Goal: Information Seeking & Learning: Check status

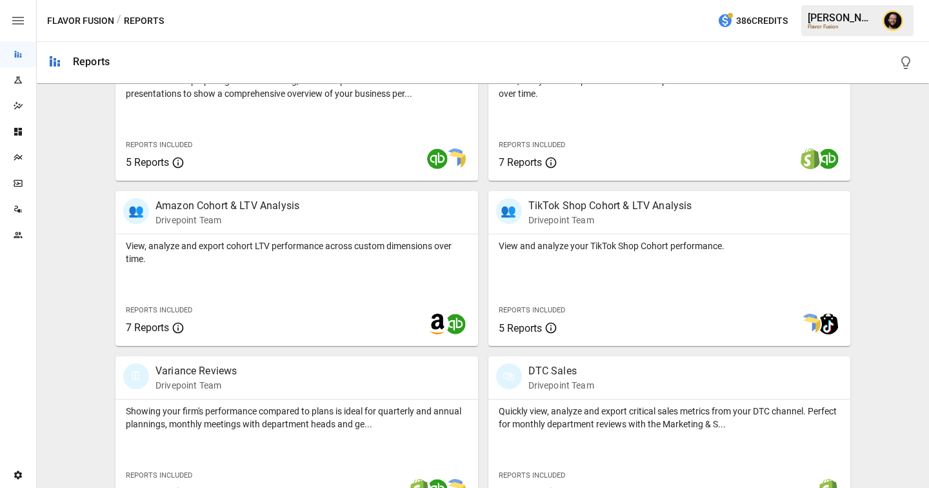
scroll to position [545, 0]
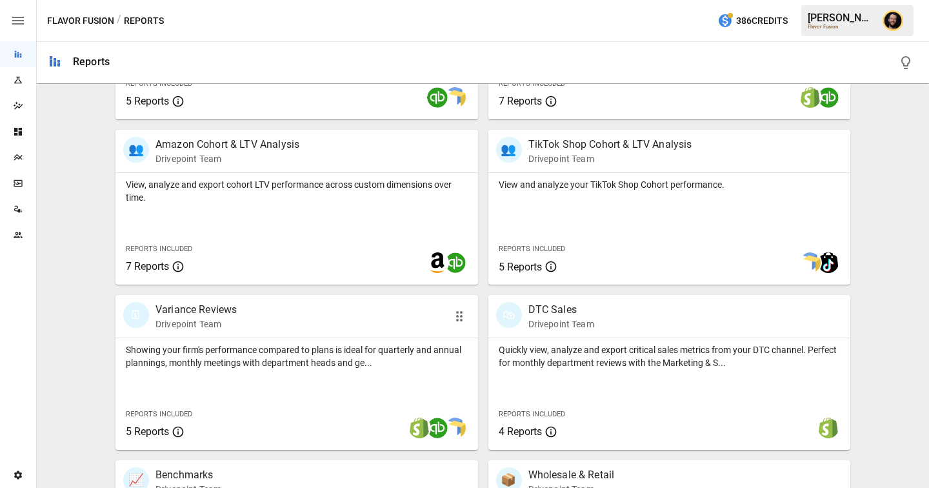
click at [270, 352] on p "Showing your firm's performance compared to plans is ideal for quarterly and an…" at bounding box center [297, 356] width 342 height 26
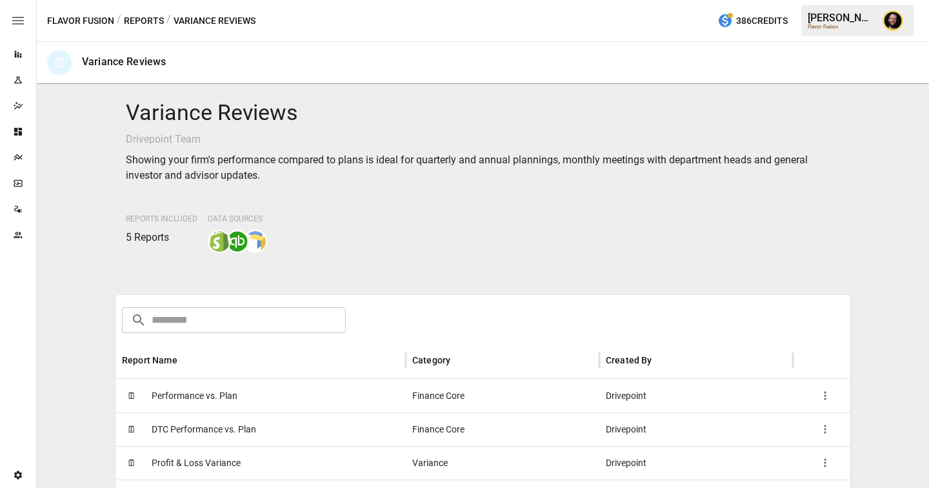
click at [246, 398] on div "🗓 Performance vs. Plan" at bounding box center [260, 396] width 290 height 34
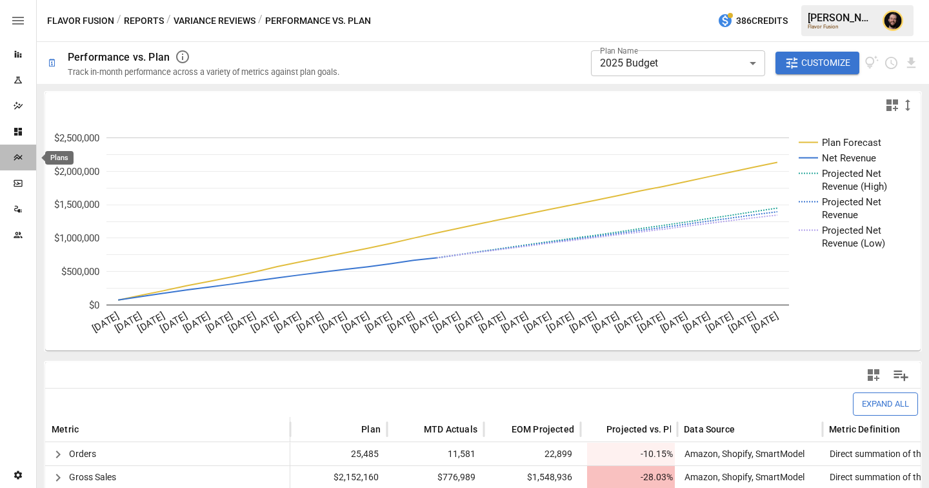
click at [19, 158] on icon "Plans" at bounding box center [18, 157] width 8 height 6
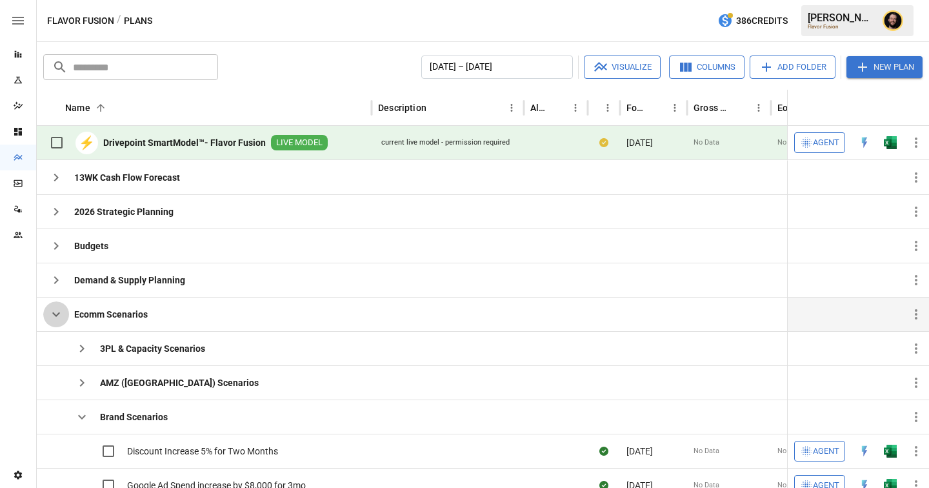
click at [54, 313] on icon "button" at bounding box center [55, 313] width 15 height 15
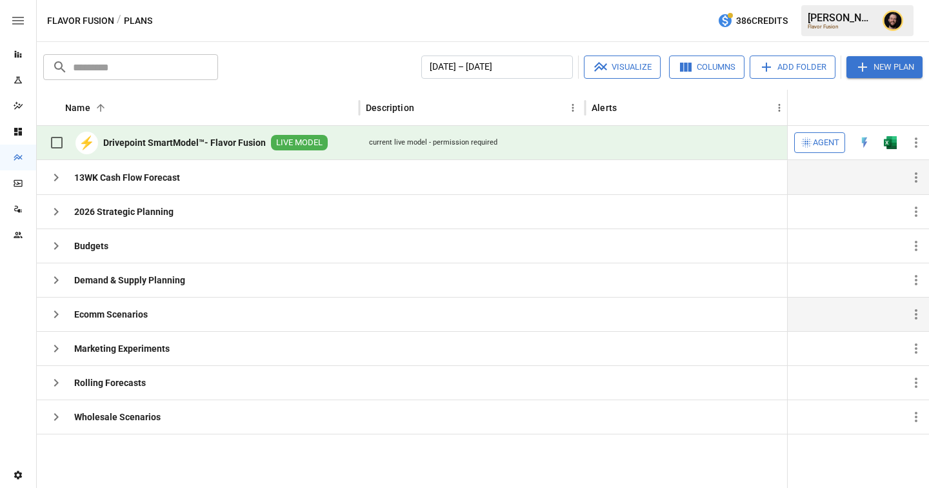
click at [54, 178] on icon "button" at bounding box center [55, 177] width 15 height 15
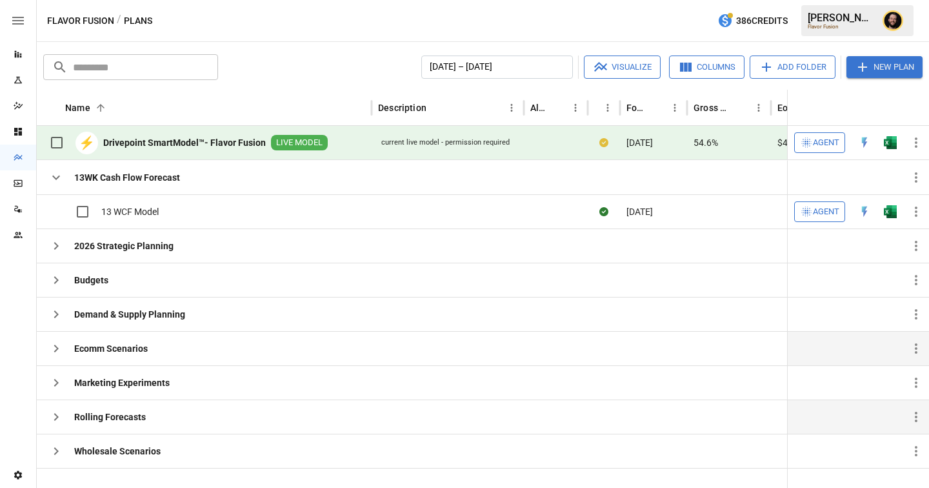
click at [53, 418] on icon "button" at bounding box center [55, 416] width 15 height 15
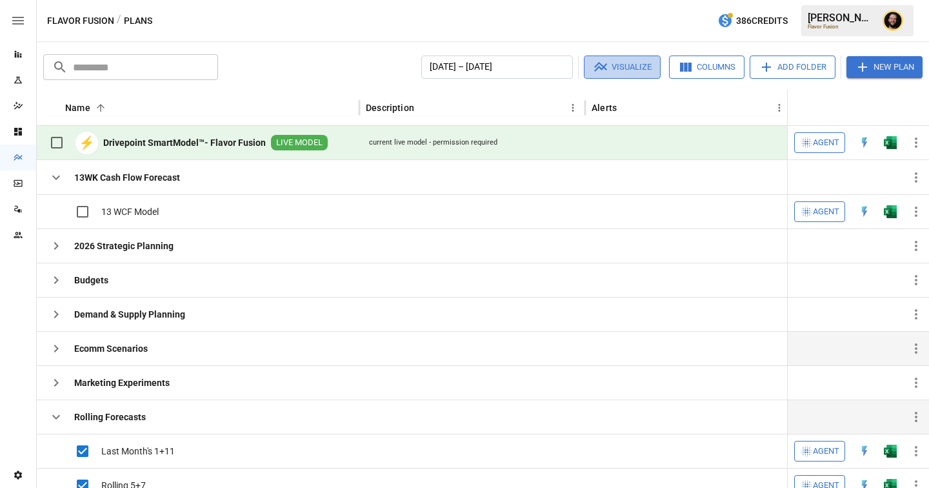
click at [635, 65] on button "Visualize" at bounding box center [622, 66] width 77 height 23
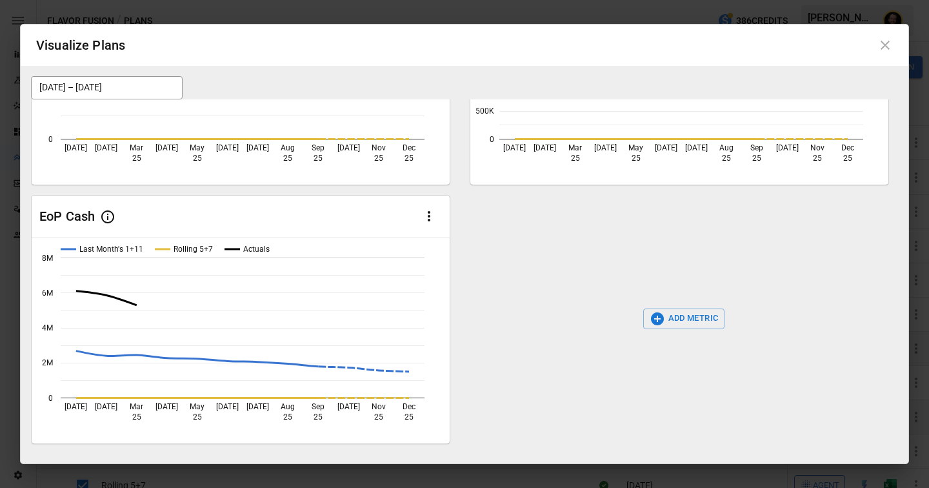
click at [699, 313] on button "ADD METRIC" at bounding box center [684, 318] width 82 height 21
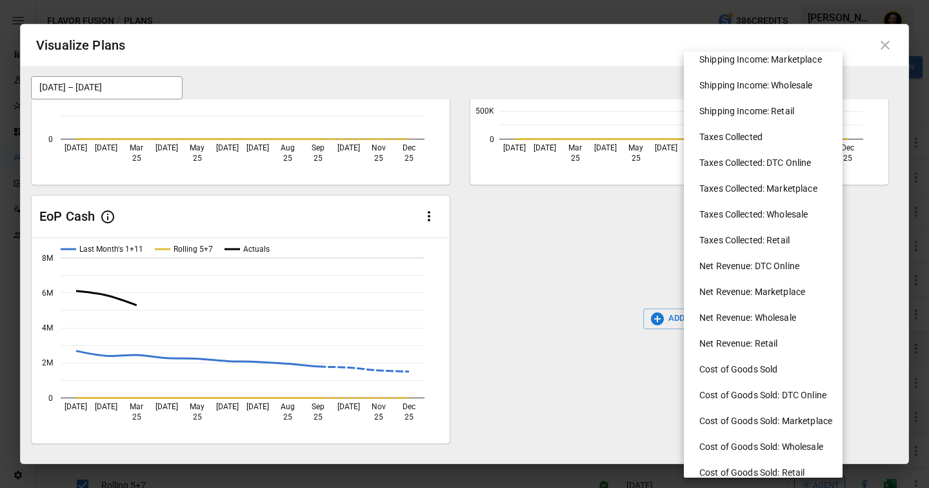
click at [737, 339] on li "Net Revenue: Retail" at bounding box center [768, 343] width 159 height 26
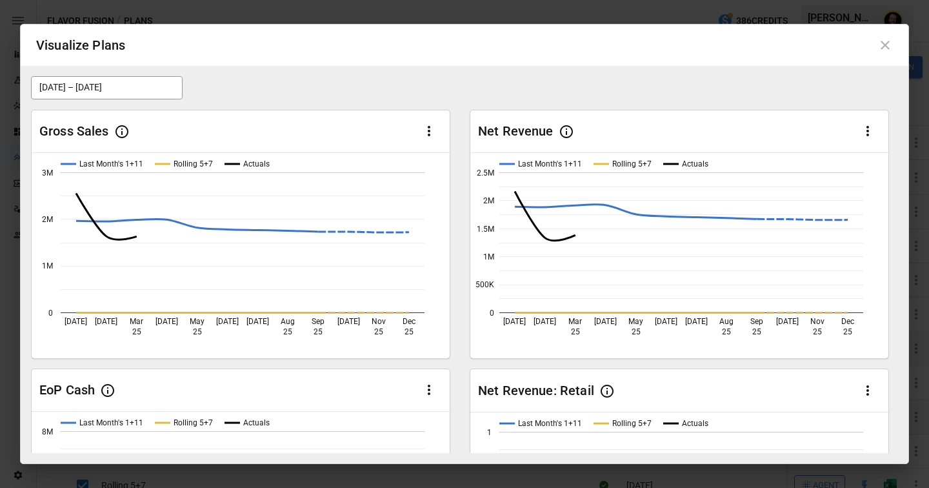
click at [888, 49] on icon at bounding box center [885, 45] width 9 height 9
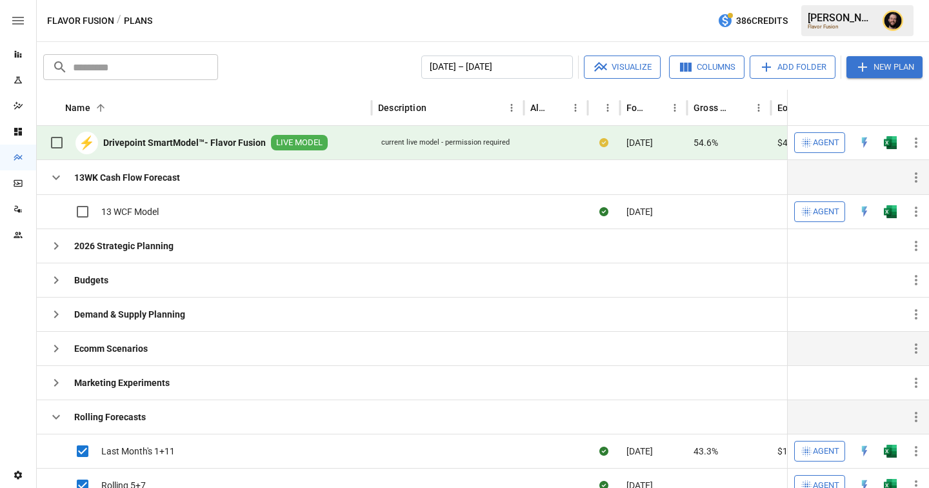
click at [61, 181] on icon "button" at bounding box center [55, 177] width 15 height 15
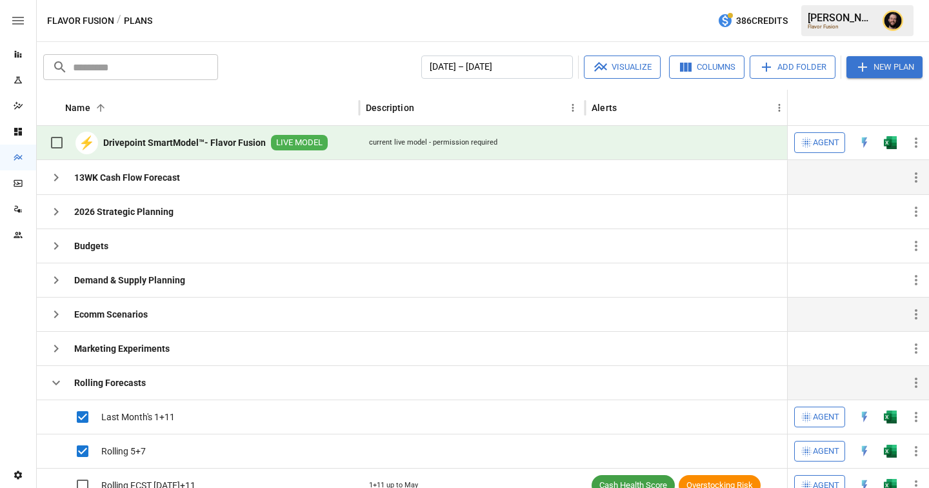
click at [59, 377] on icon "button" at bounding box center [55, 382] width 15 height 15
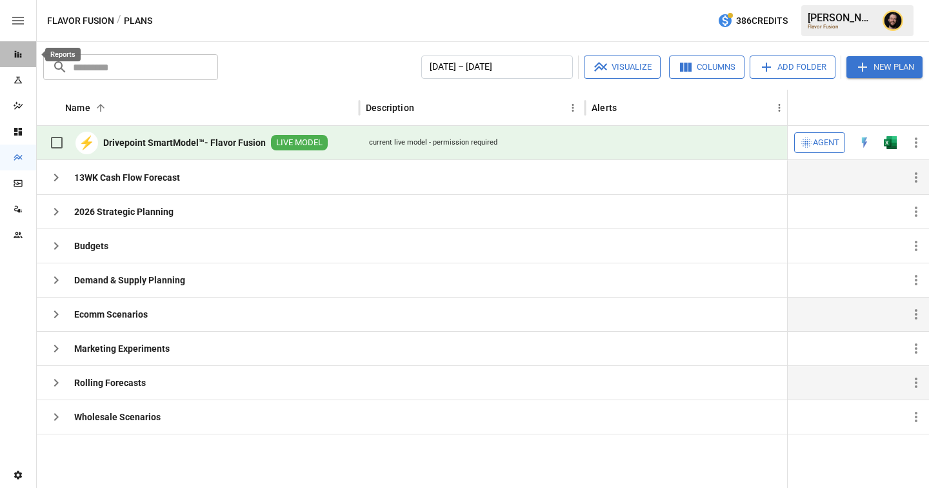
click at [25, 51] on div "Reports" at bounding box center [18, 54] width 36 height 10
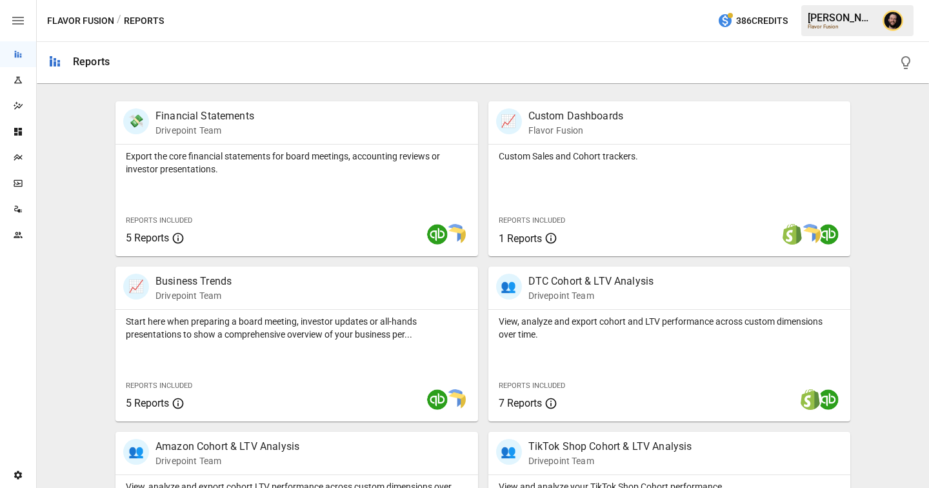
scroll to position [251, 0]
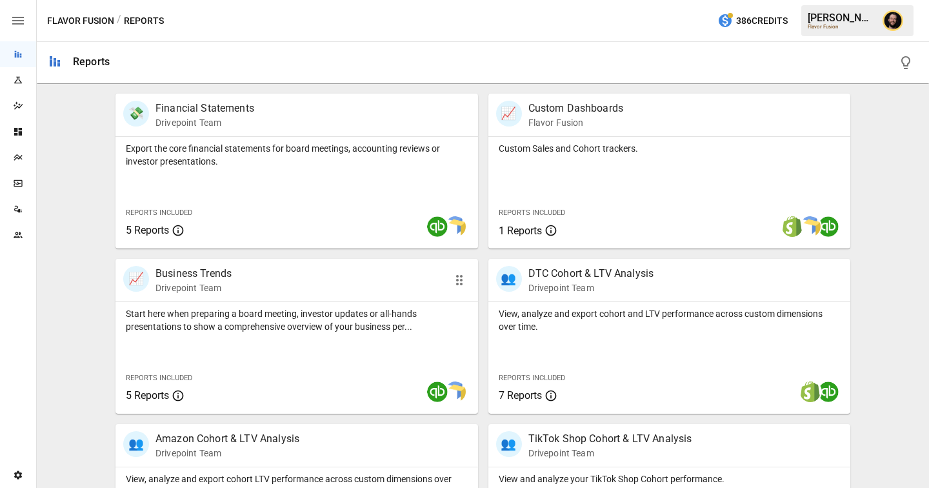
click at [312, 325] on p "Start here when preparing a board meeting, investor updates or all-hands presen…" at bounding box center [297, 320] width 342 height 26
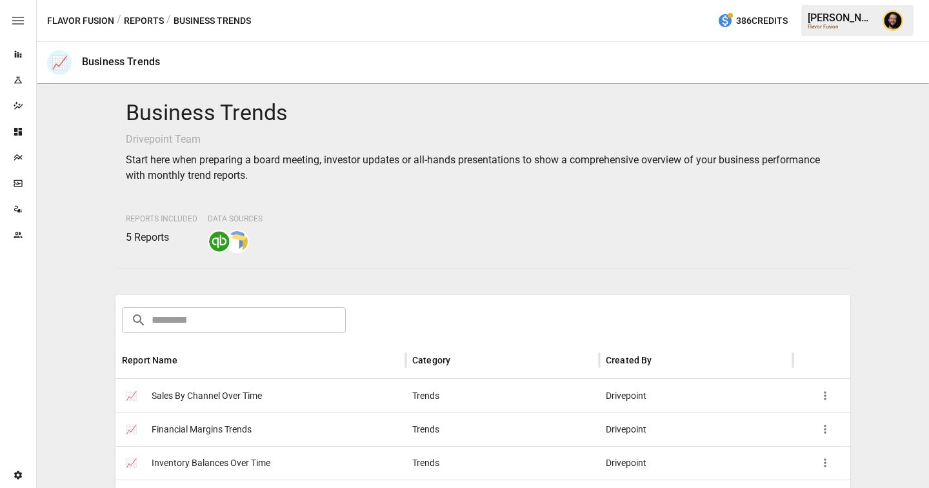
click at [147, 22] on button "Reports" at bounding box center [144, 21] width 40 height 16
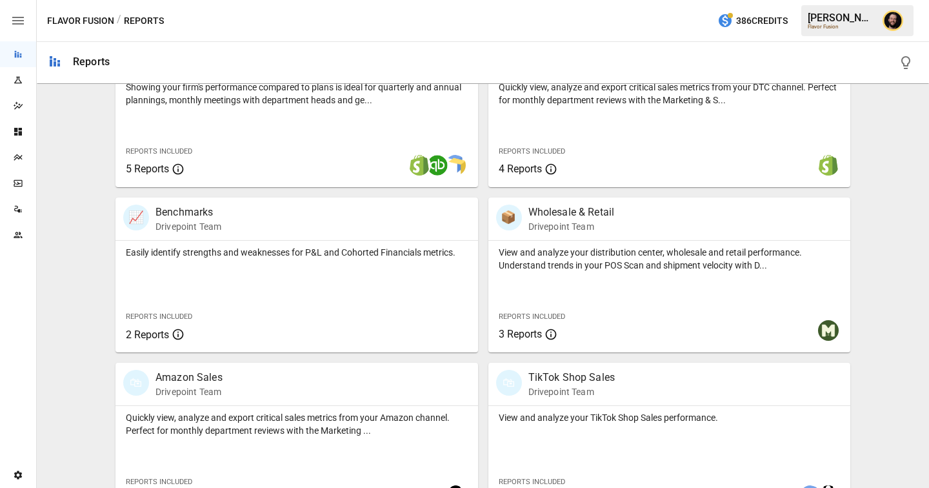
scroll to position [821, 0]
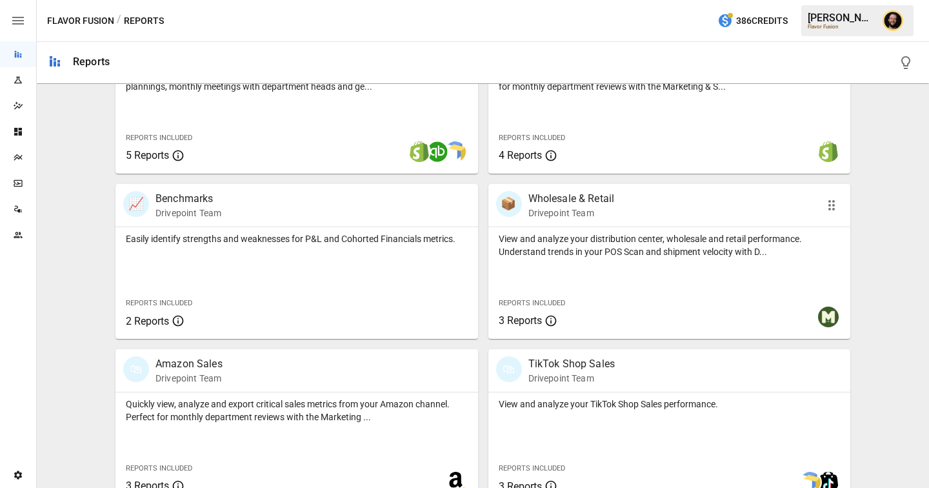
click at [600, 281] on div "View and analyze your distribution center, wholesale and retail performance. Un…" at bounding box center [669, 283] width 363 height 112
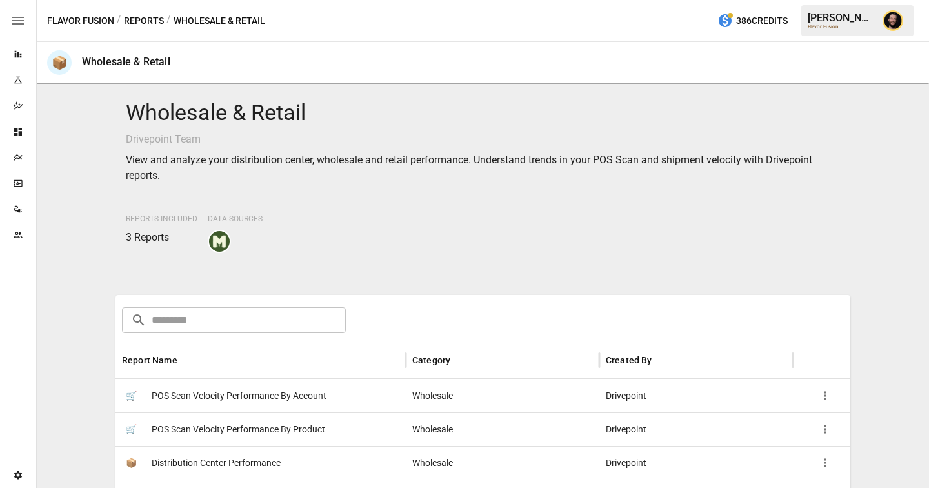
scroll to position [74, 0]
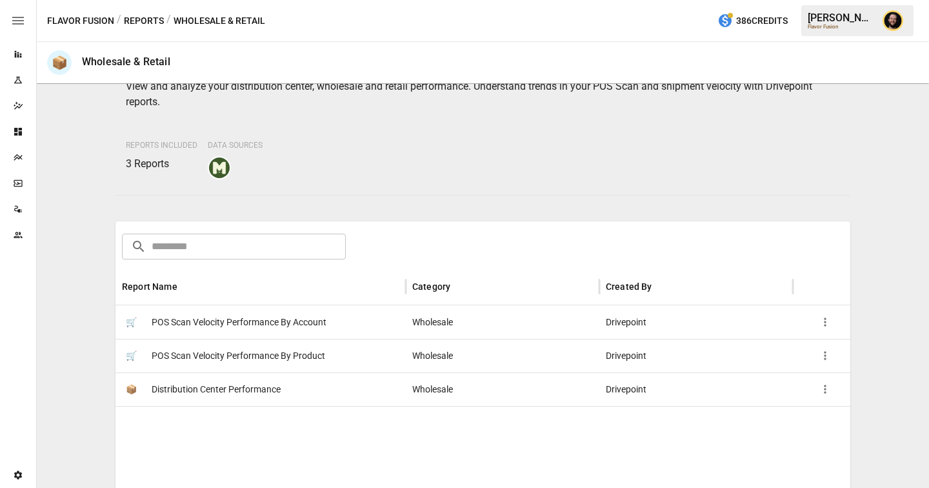
click at [145, 17] on button "Reports" at bounding box center [144, 21] width 40 height 16
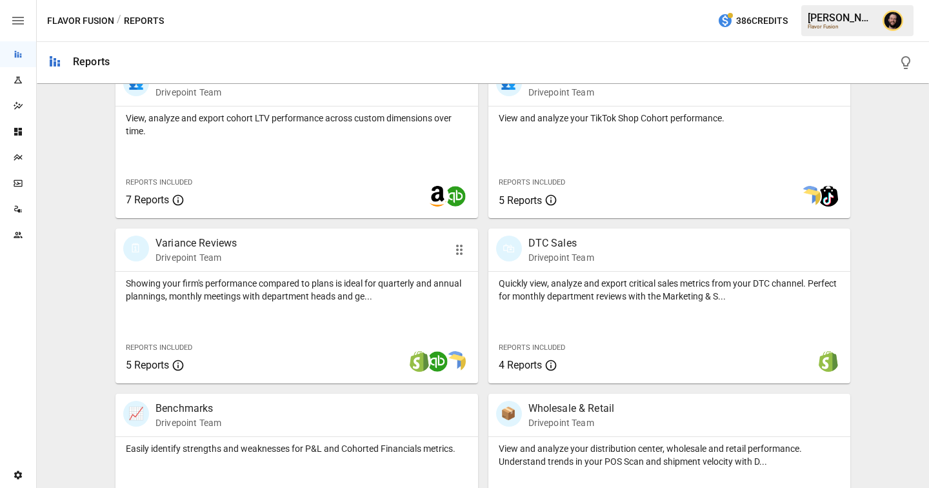
scroll to position [663, 0]
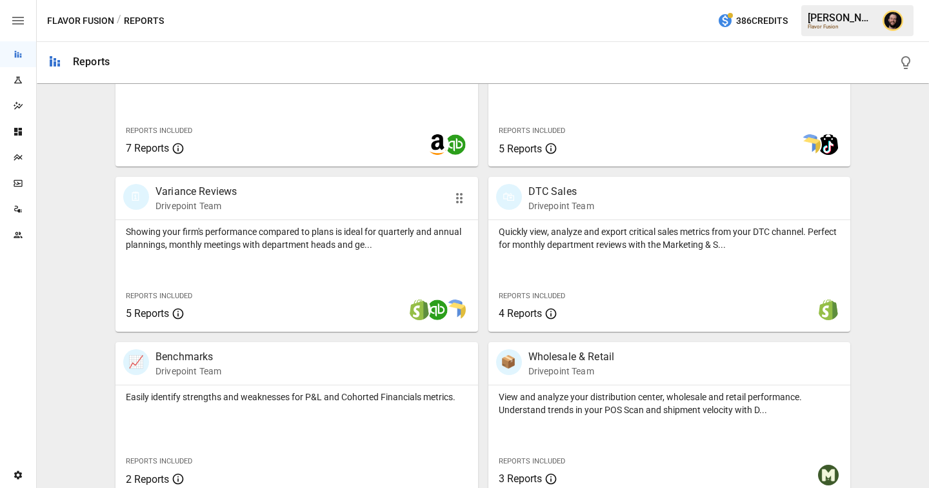
click at [308, 241] on p "Showing your firm's performance compared to plans is ideal for quarterly and an…" at bounding box center [297, 238] width 342 height 26
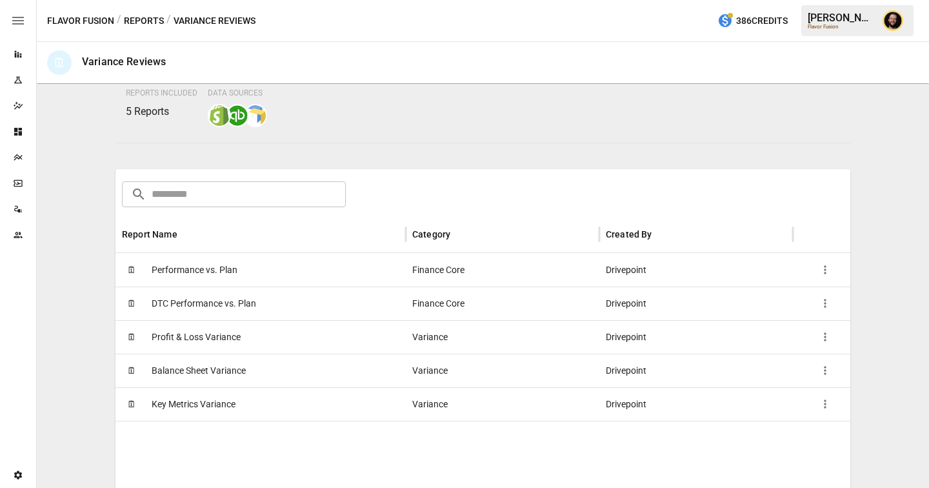
scroll to position [226, 0]
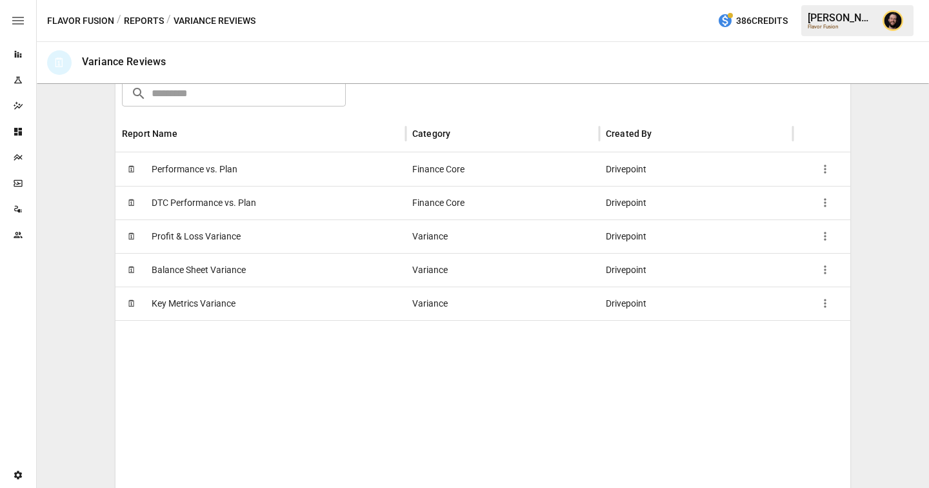
click at [287, 176] on div "🗓 Performance vs. Plan" at bounding box center [260, 169] width 290 height 34
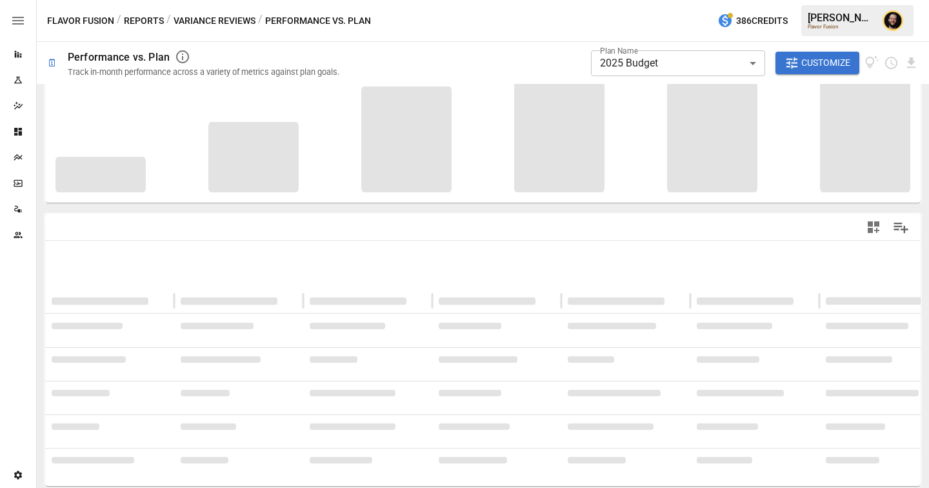
scroll to position [148, 0]
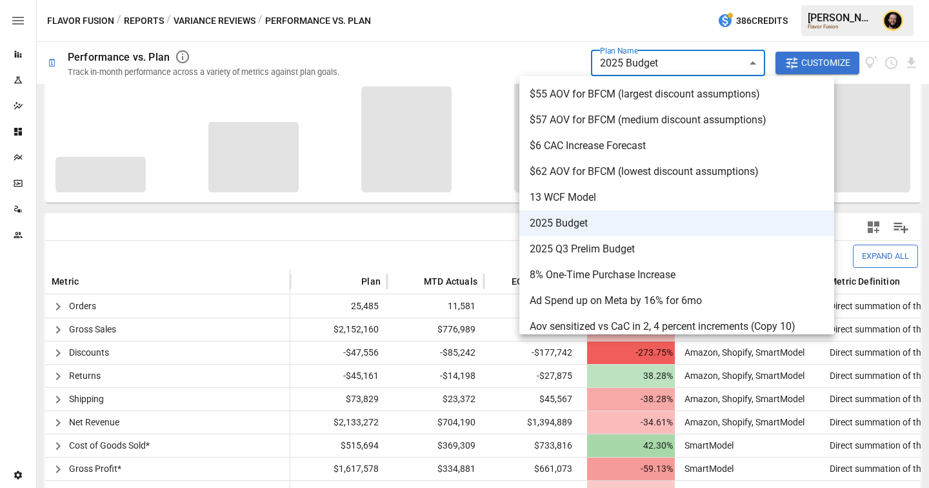
click at [641, 0] on body "**********" at bounding box center [464, 0] width 929 height 0
click at [446, 217] on div at bounding box center [464, 244] width 929 height 488
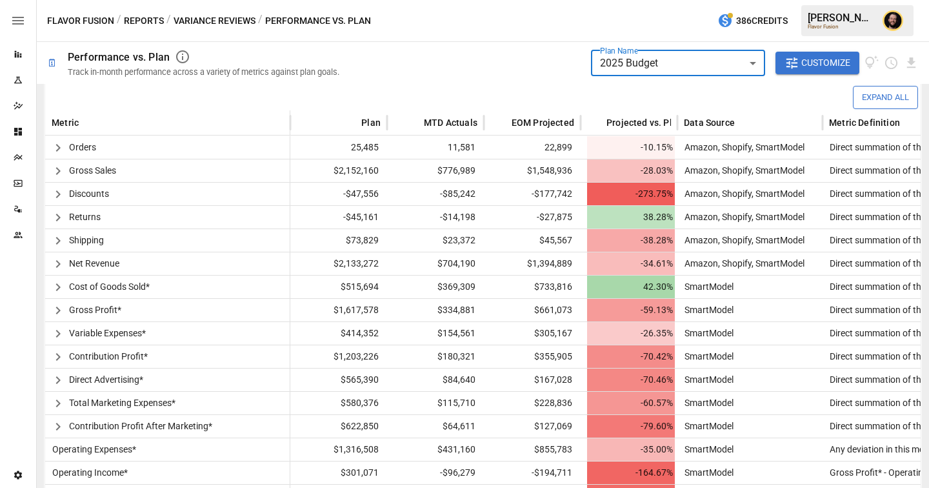
scroll to position [305, 0]
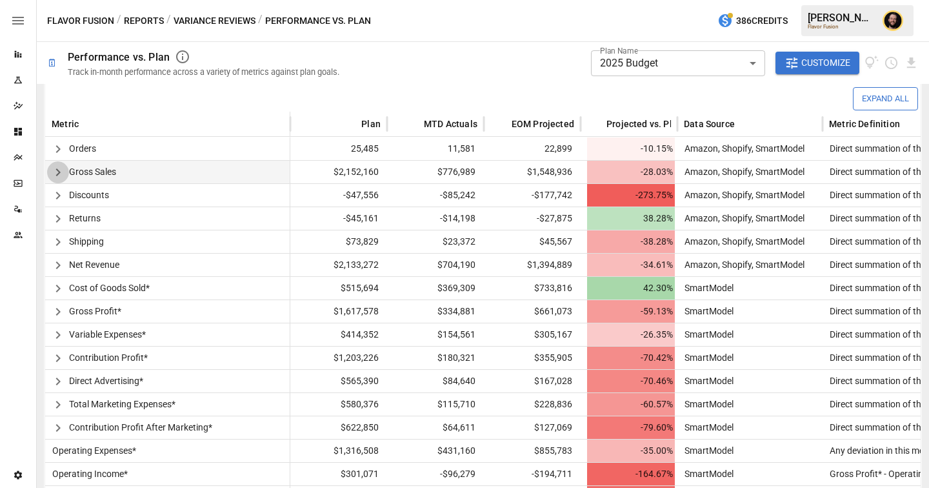
click at [63, 174] on icon "button" at bounding box center [57, 172] width 15 height 15
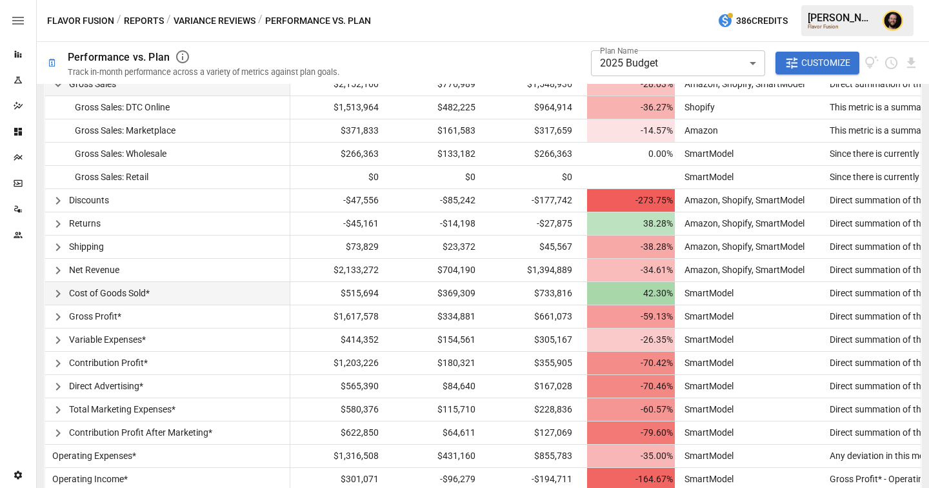
scroll to position [401, 0]
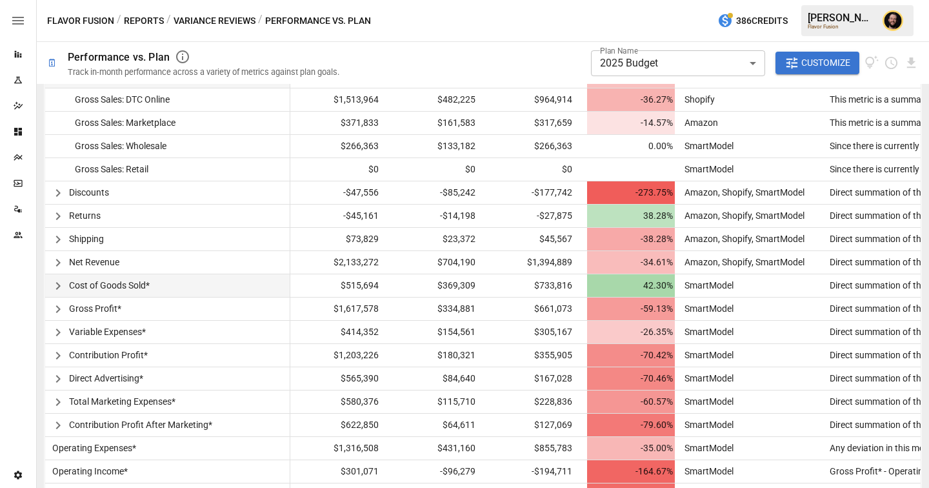
click at [55, 286] on icon "button" at bounding box center [57, 285] width 15 height 15
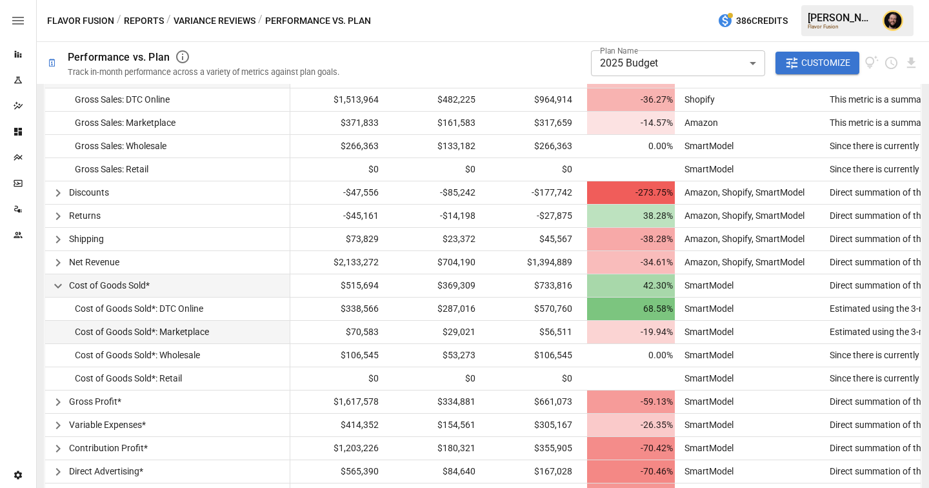
scroll to position [520, 0]
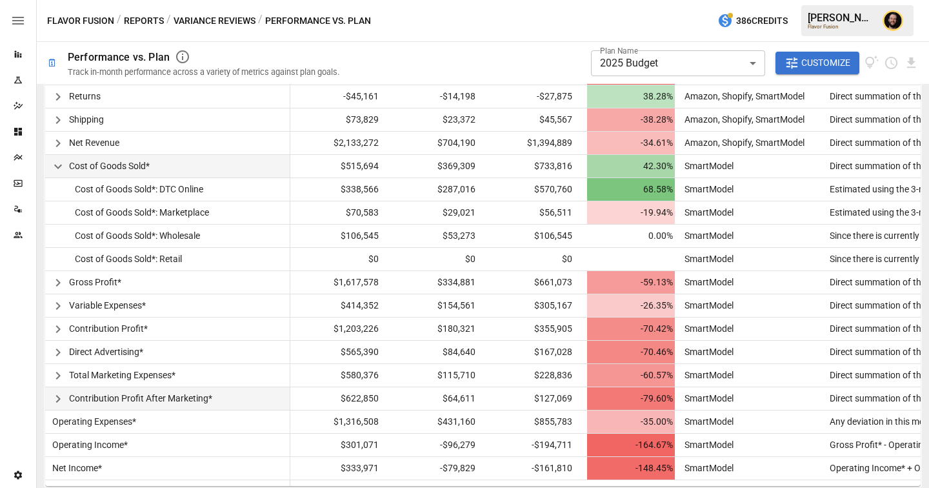
click at [62, 396] on icon "button" at bounding box center [57, 398] width 15 height 15
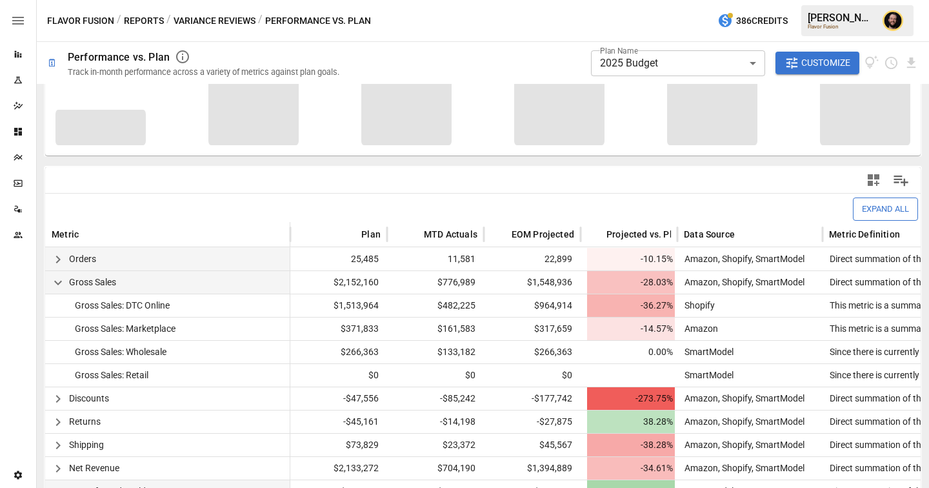
scroll to position [236, 0]
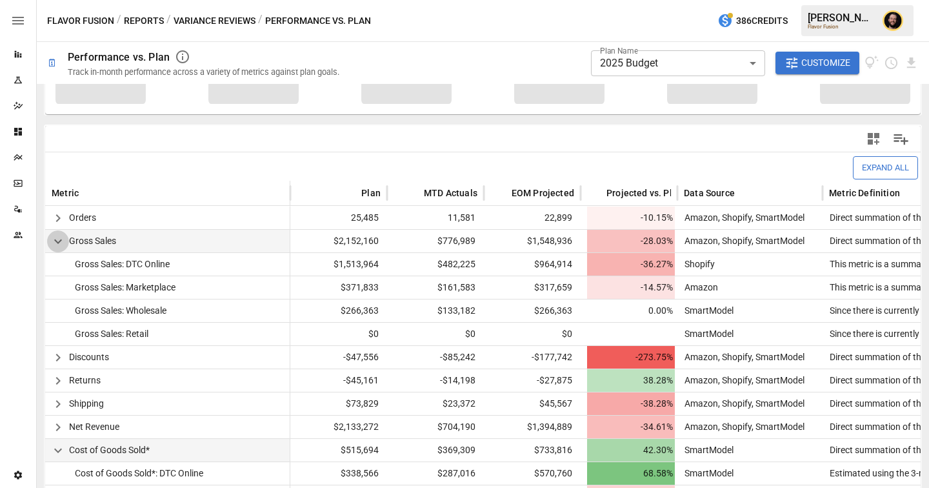
click at [58, 239] on icon "button" at bounding box center [57, 241] width 15 height 15
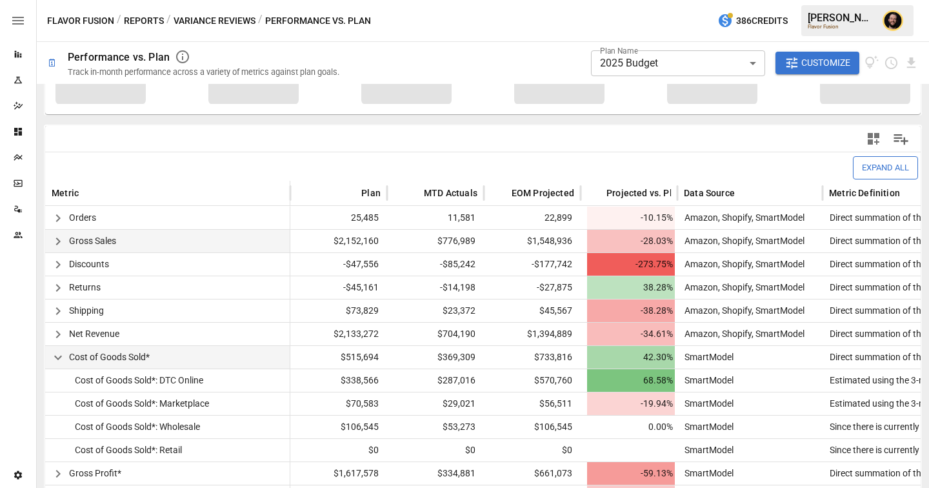
click at [652, 0] on body "**********" at bounding box center [464, 0] width 929 height 0
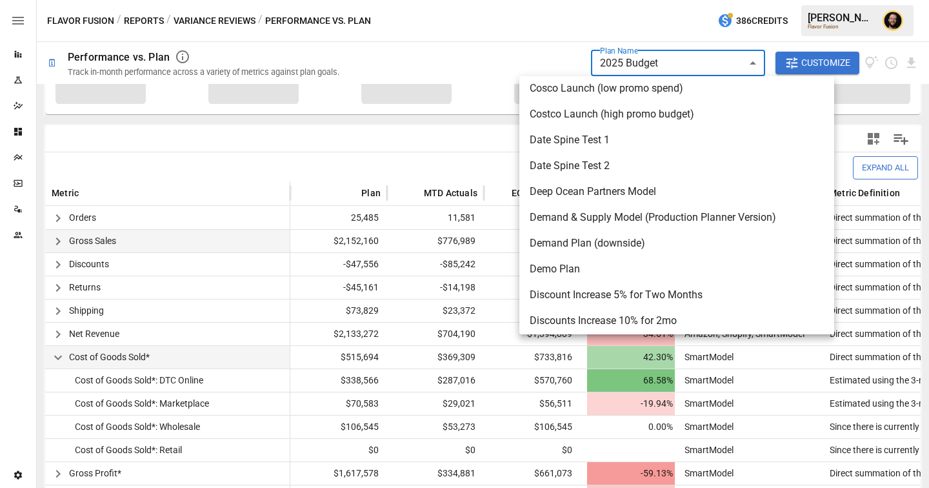
scroll to position [368, 0]
click at [430, 142] on div at bounding box center [464, 244] width 929 height 488
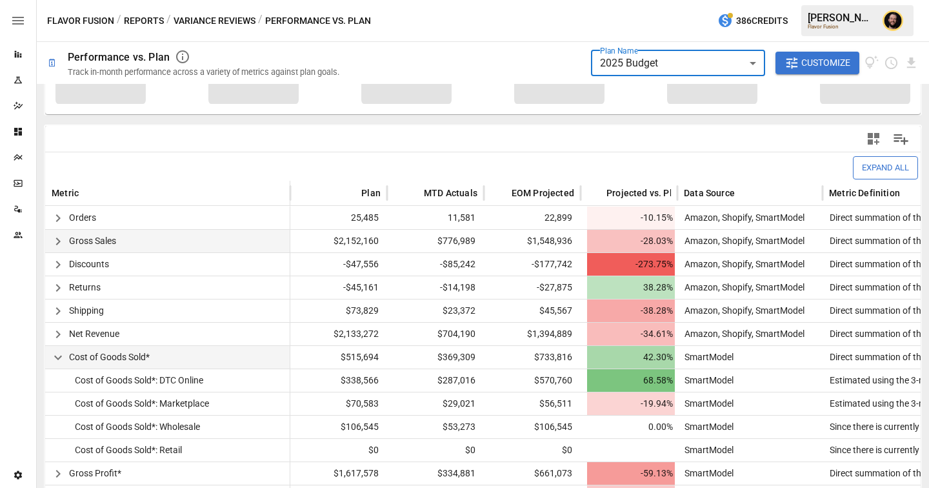
click at [55, 356] on icon "button" at bounding box center [58, 357] width 8 height 5
